Goal: Information Seeking & Learning: Learn about a topic

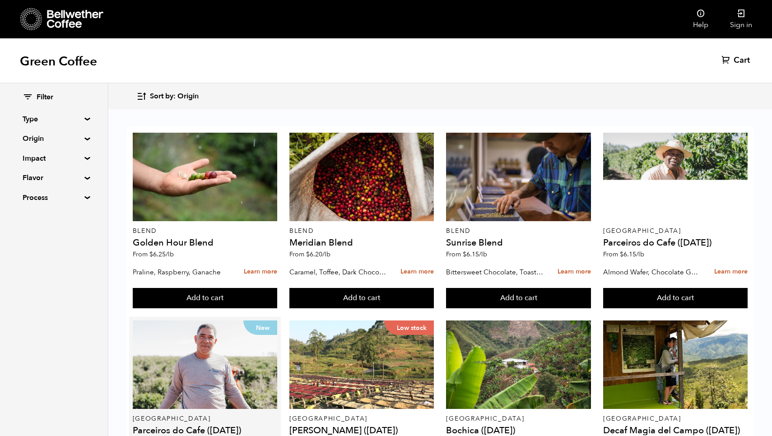
scroll to position [201, 0]
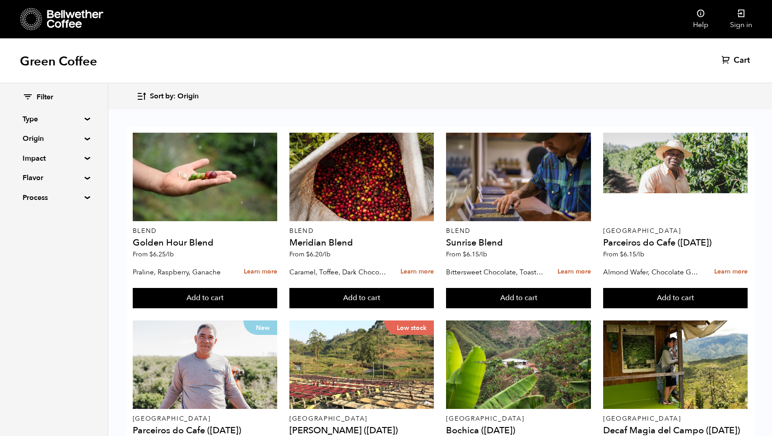
click at [83, 140] on summary "Origin" at bounding box center [54, 138] width 62 height 11
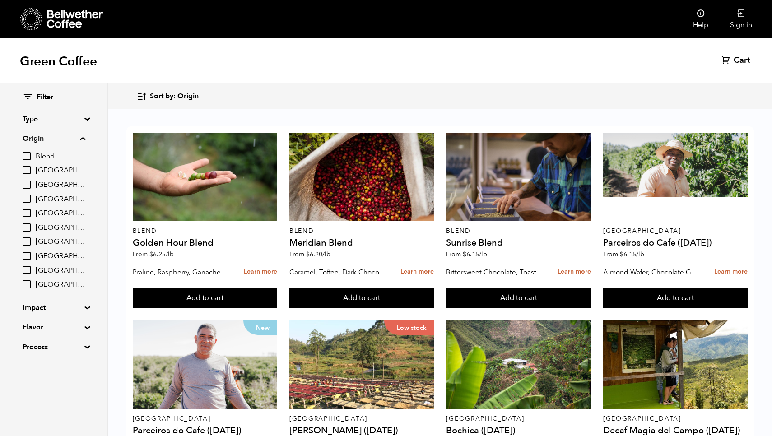
scroll to position [225, 0]
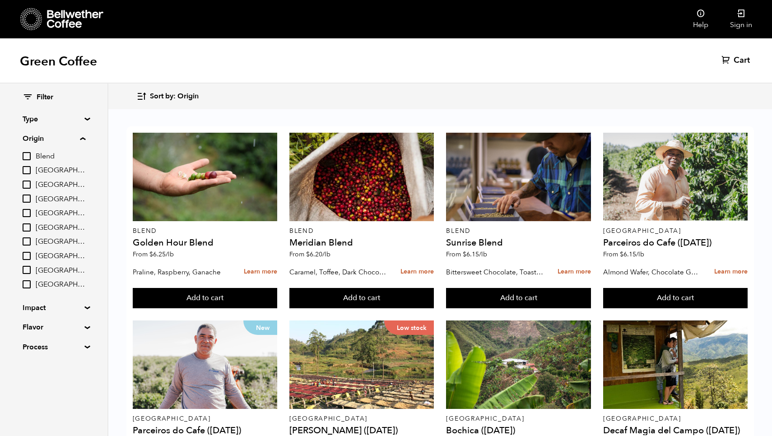
click at [84, 302] on summary "Impact" at bounding box center [54, 307] width 62 height 11
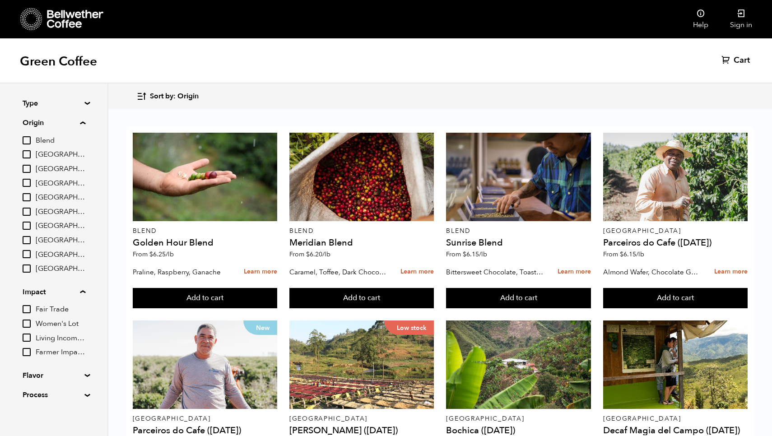
scroll to position [15, 0]
click at [85, 371] on summary "Flavor" at bounding box center [54, 375] width 62 height 11
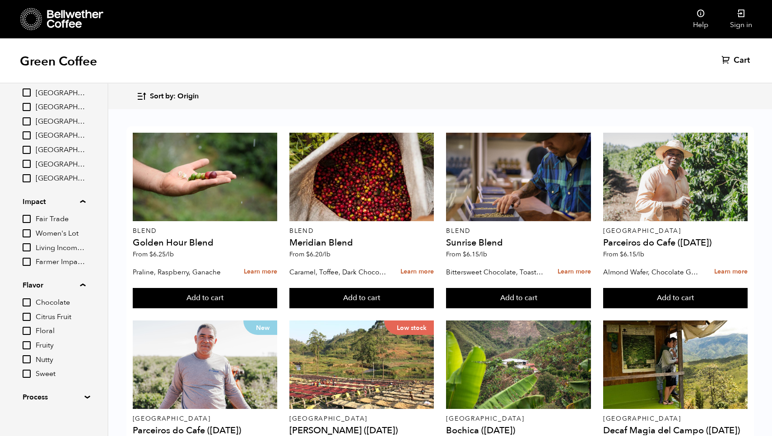
click at [84, 392] on summary "Process" at bounding box center [54, 397] width 62 height 11
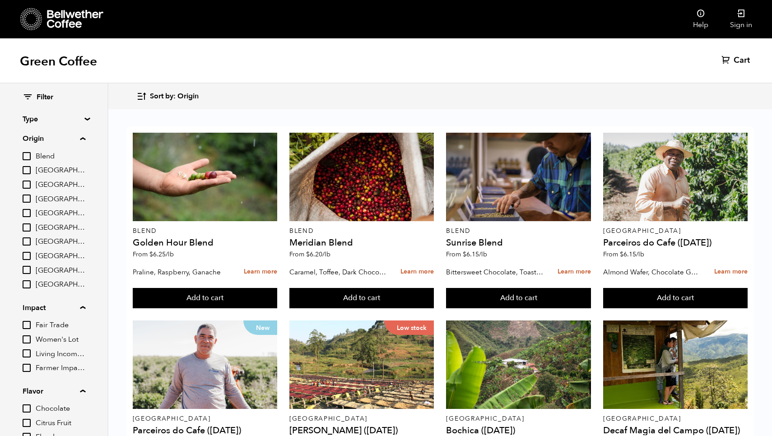
scroll to position [0, 0]
click at [54, 245] on div "Blend Brazil Burundi Colombia East Java Ethiopia Guatemala Peru Sumatra Tanzania" at bounding box center [54, 220] width 63 height 139
click at [56, 237] on span "Guatemala" at bounding box center [61, 242] width 50 height 10
click at [0, 0] on input "Guatemala" at bounding box center [0, 0] width 0 height 0
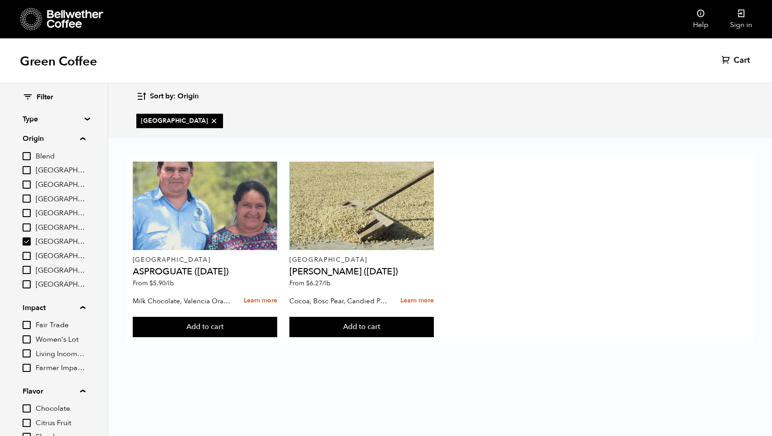
click at [56, 238] on span "Guatemala" at bounding box center [61, 242] width 50 height 10
click at [0, 0] on input "Guatemala" at bounding box center [0, 0] width 0 height 0
checkbox input "false"
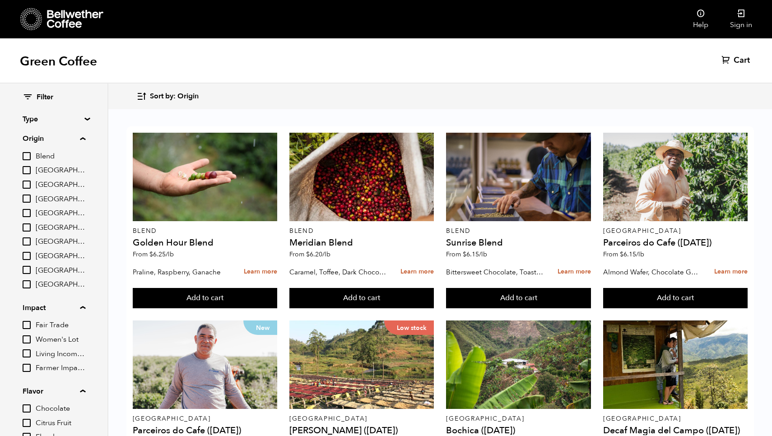
click at [85, 137] on summary "Origin" at bounding box center [54, 138] width 63 height 11
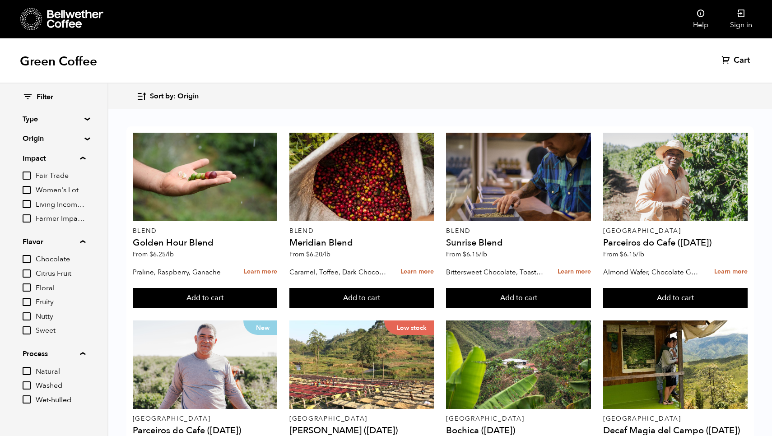
click at [83, 117] on summary "Type" at bounding box center [54, 119] width 62 height 11
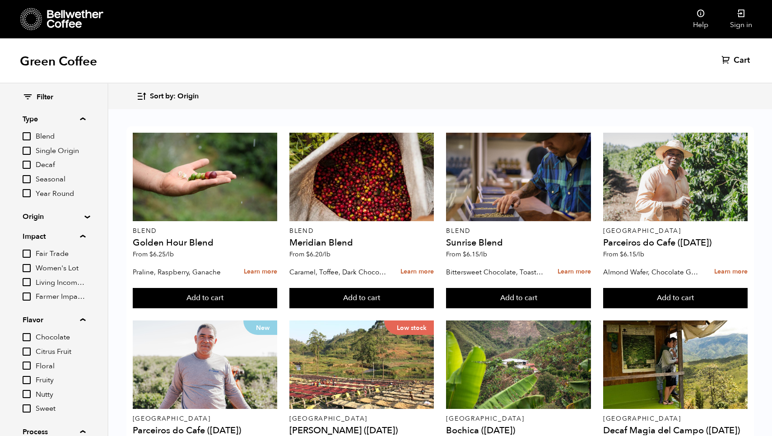
click at [59, 150] on span "Single Origin" at bounding box center [61, 151] width 50 height 10
click at [0, 0] on input "Single Origin" at bounding box center [0, 0] width 0 height 0
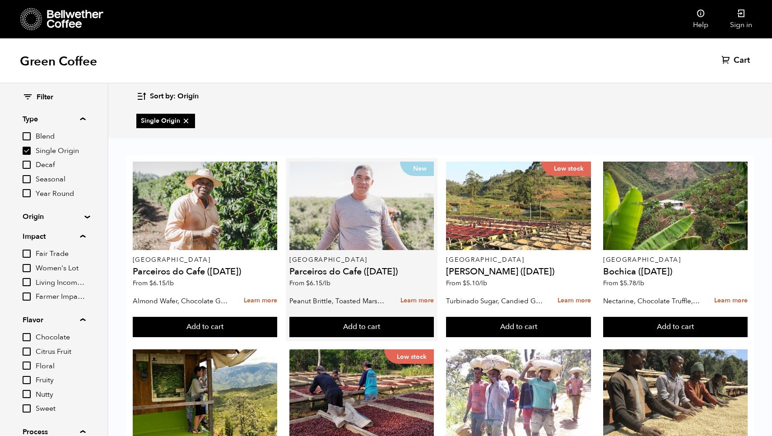
scroll to position [26, 0]
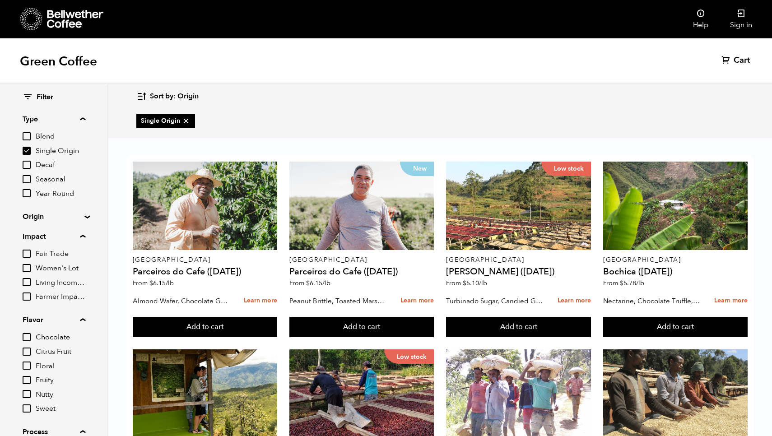
click at [185, 119] on icon at bounding box center [185, 120] width 9 height 9
checkbox input "false"
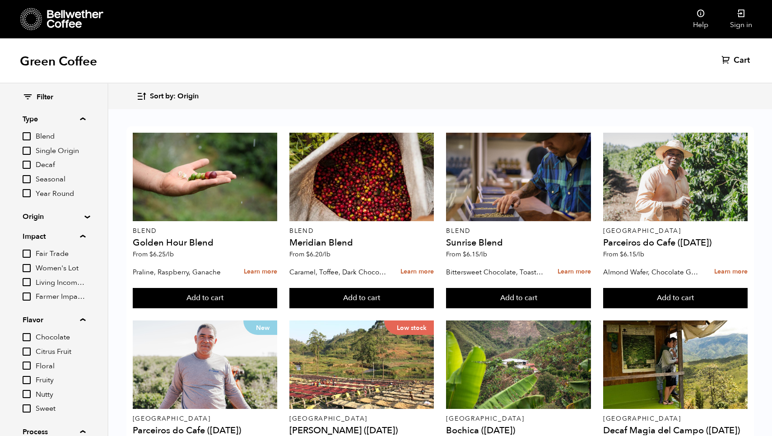
click at [190, 96] on span "Sort by: Origin" at bounding box center [174, 97] width 49 height 10
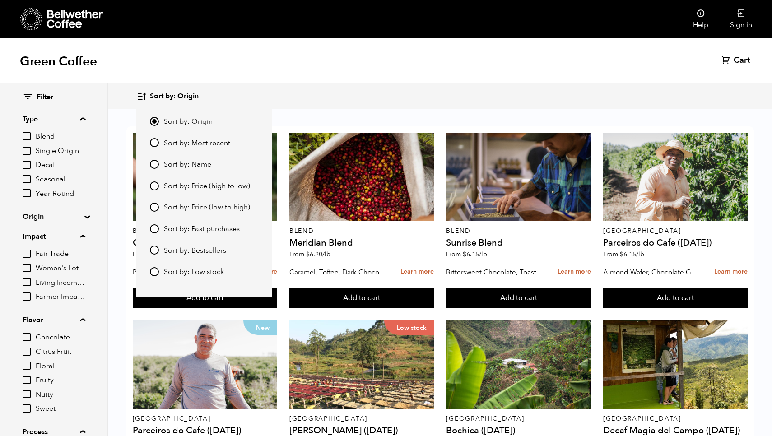
click at [180, 164] on span "Sort by: Name" at bounding box center [187, 165] width 47 height 10
click at [159, 164] on input "Sort by: Name" at bounding box center [154, 164] width 9 height 9
radio input "true"
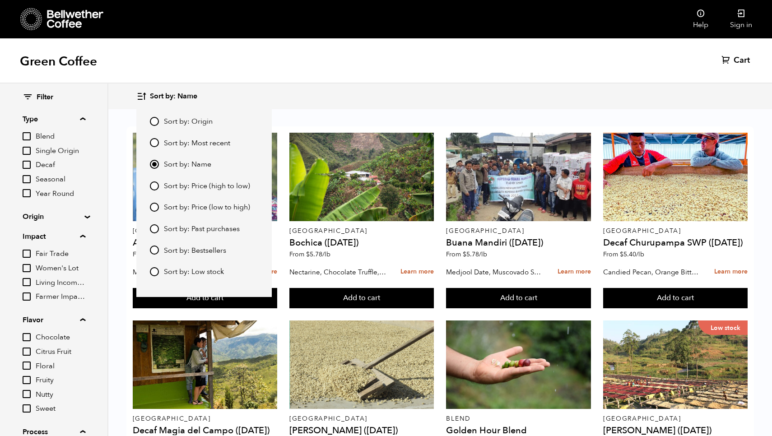
scroll to position [484, 0]
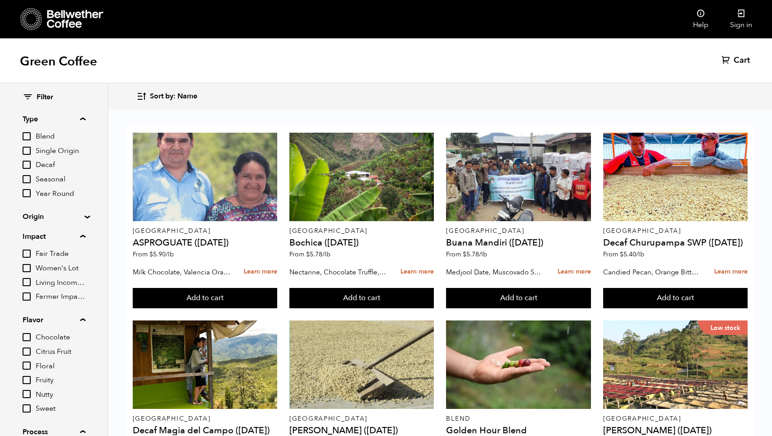
scroll to position [0, 0]
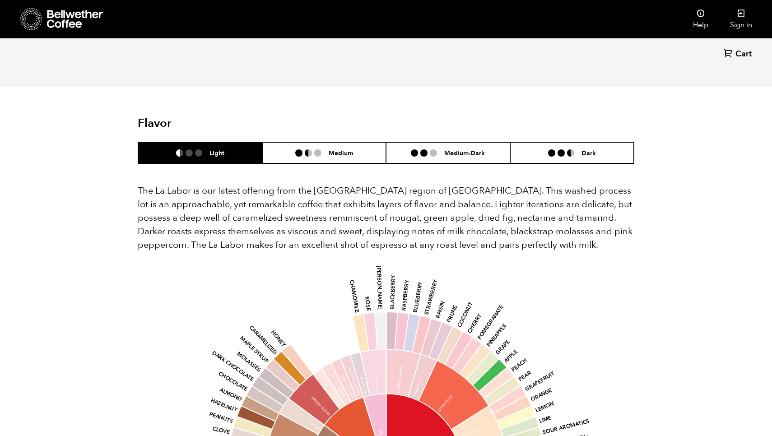
scroll to position [806, 0]
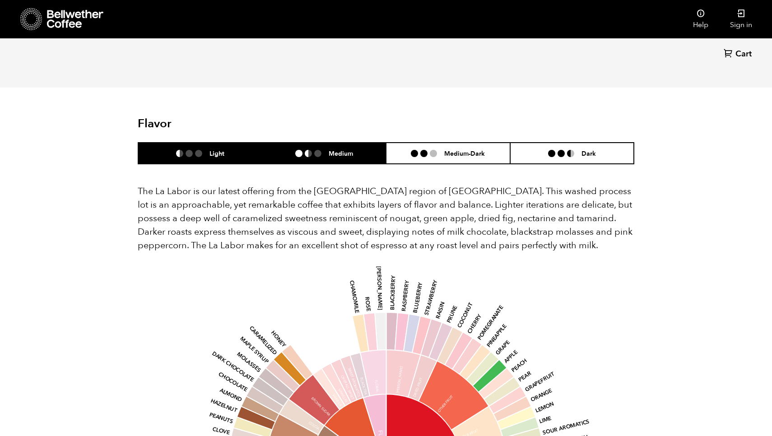
click at [357, 143] on li "Medium" at bounding box center [324, 153] width 124 height 21
click at [225, 143] on li "Light" at bounding box center [200, 153] width 124 height 21
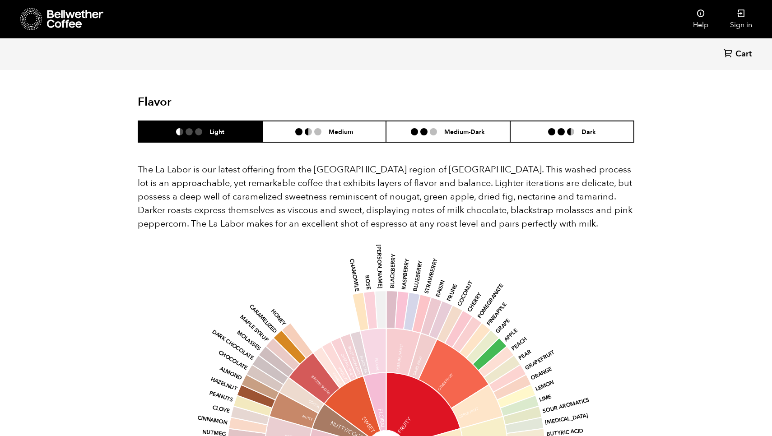
scroll to position [813, 0]
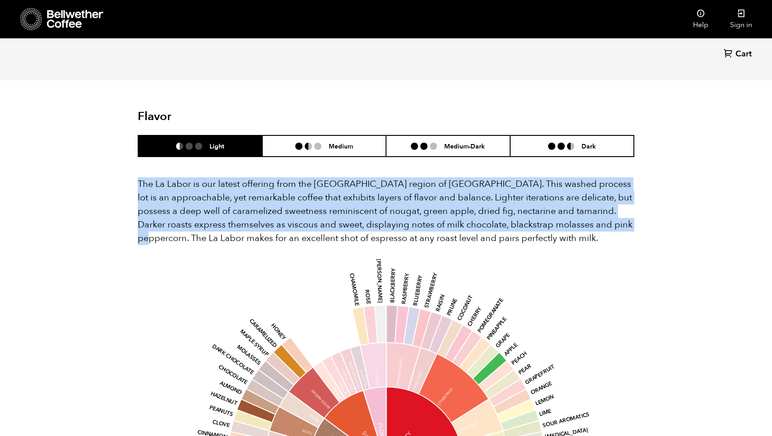
drag, startPoint x: 138, startPoint y: 168, endPoint x: 623, endPoint y: 207, distance: 487.1
click at [623, 207] on p "The La Labor is our latest offering from the [GEOGRAPHIC_DATA] region of [GEOGR…" at bounding box center [386, 211] width 496 height 68
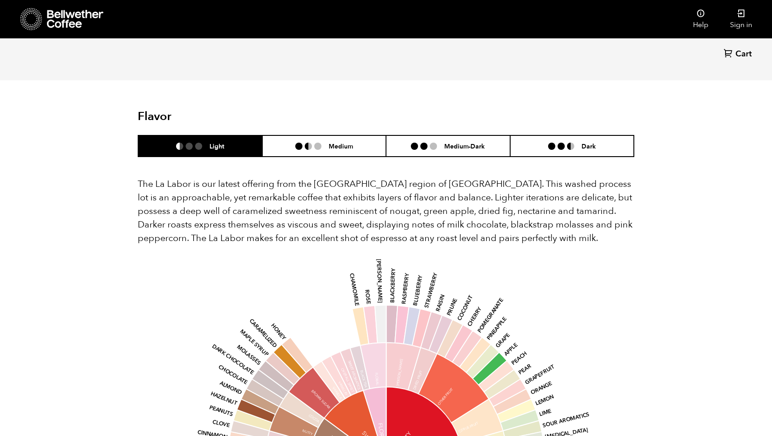
click at [547, 361] on icon at bounding box center [537, 375] width 35 height 28
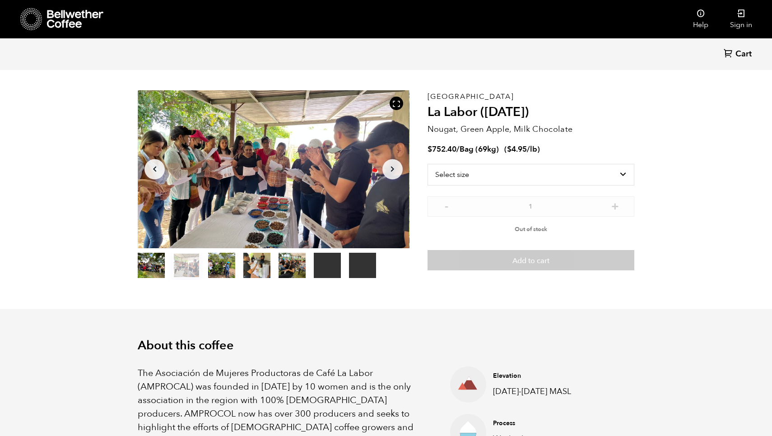
scroll to position [24, 0]
